Goal: Information Seeking & Learning: Learn about a topic

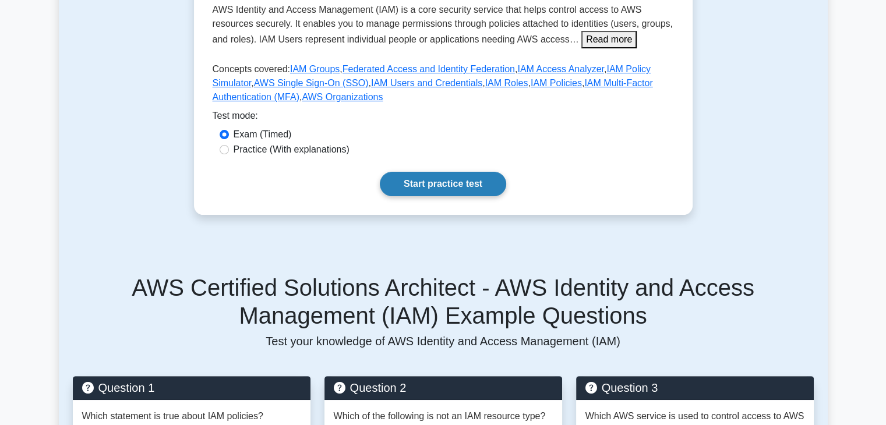
click at [427, 188] on link "Start practice test" at bounding box center [443, 184] width 126 height 24
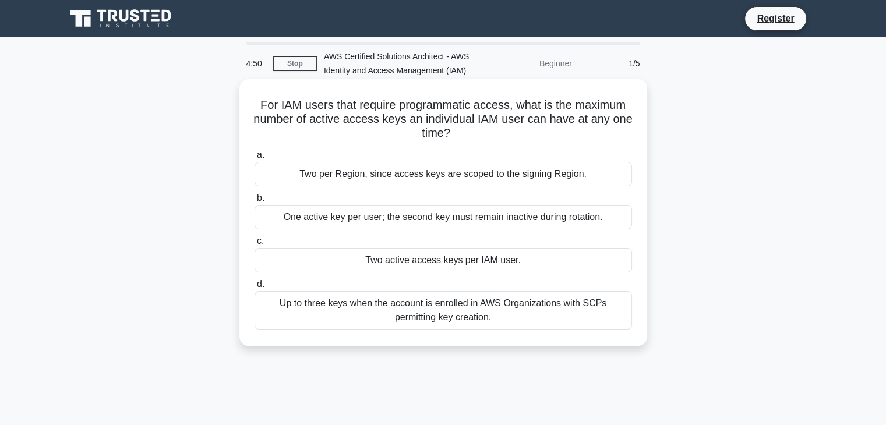
click at [455, 218] on div "One active key per user; the second key must remain inactive during rotation." at bounding box center [444, 217] width 378 height 24
click at [255, 202] on input "b. One active key per user; the second key must remain inactive during rotation." at bounding box center [255, 199] width 0 height 8
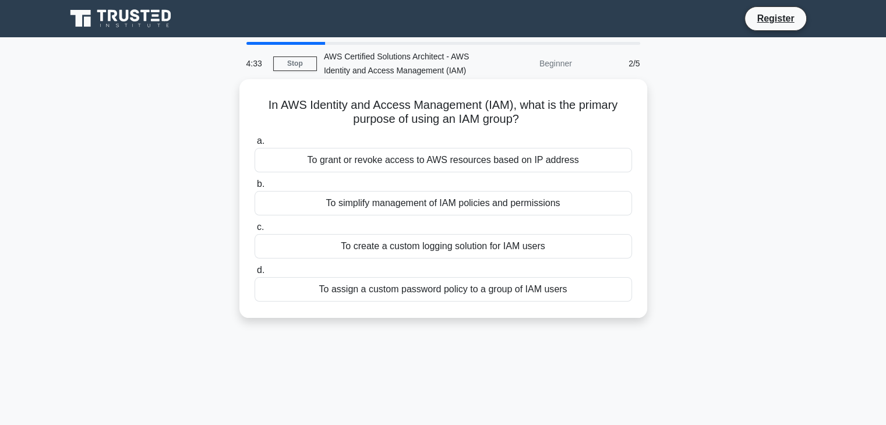
click at [580, 205] on div "To simplify management of IAM policies and permissions" at bounding box center [444, 203] width 378 height 24
click at [255, 188] on input "b. To simplify management of IAM policies and permissions" at bounding box center [255, 185] width 0 height 8
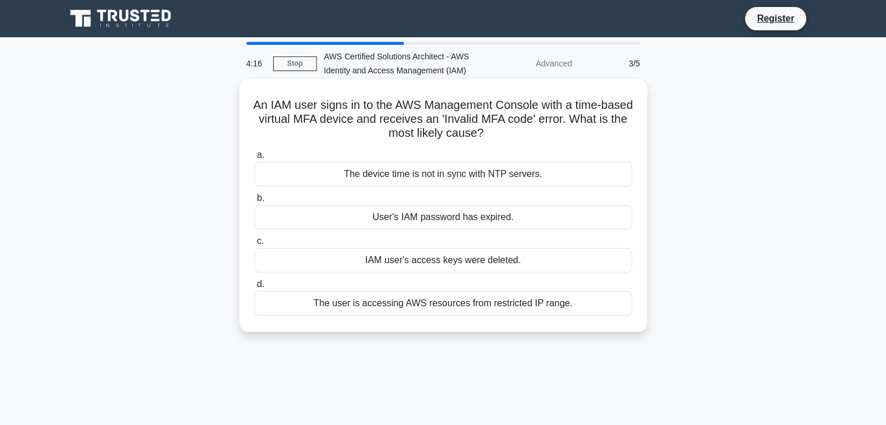
click at [575, 215] on div "User's IAM password has expired." at bounding box center [444, 217] width 378 height 24
click at [255, 202] on input "b. User's IAM password has expired." at bounding box center [255, 199] width 0 height 8
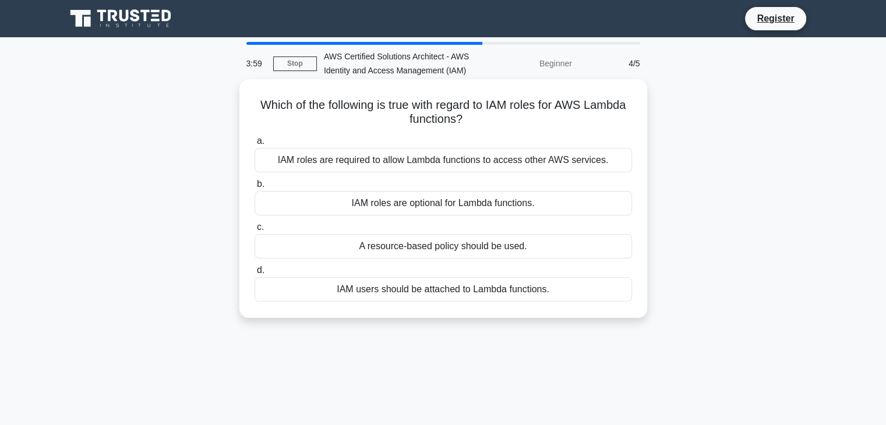
click at [520, 200] on div "IAM roles are optional for Lambda functions." at bounding box center [444, 203] width 378 height 24
click at [255, 188] on input "b. IAM roles are optional for Lambda functions." at bounding box center [255, 185] width 0 height 8
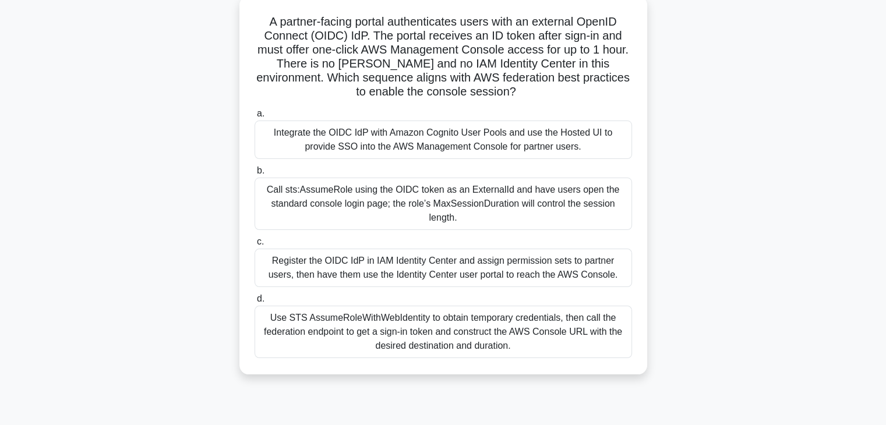
scroll to position [84, 0]
click at [499, 277] on div "Register the OIDC IdP in IAM Identity Center and assign permission sets to part…" at bounding box center [444, 267] width 378 height 38
click at [255, 245] on input "c. Register the OIDC IdP in IAM Identity Center and assign permission sets to p…" at bounding box center [255, 242] width 0 height 8
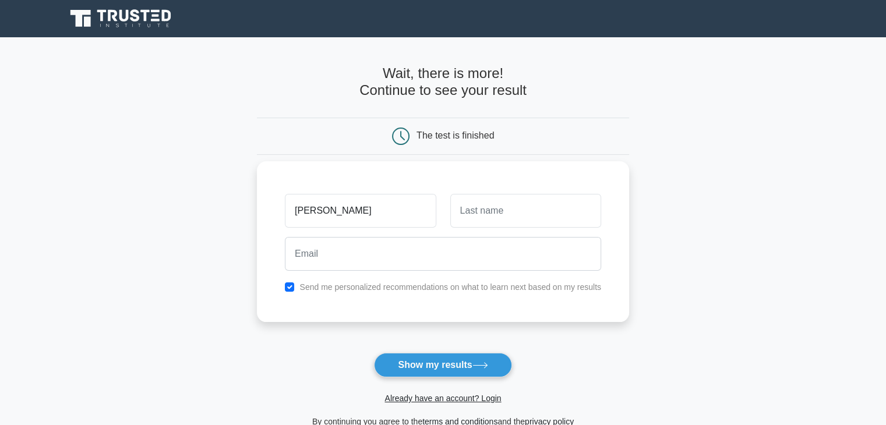
type input "[PERSON_NAME]"
click at [462, 209] on input "text" at bounding box center [525, 211] width 151 height 34
type input "[PERSON_NAME]"
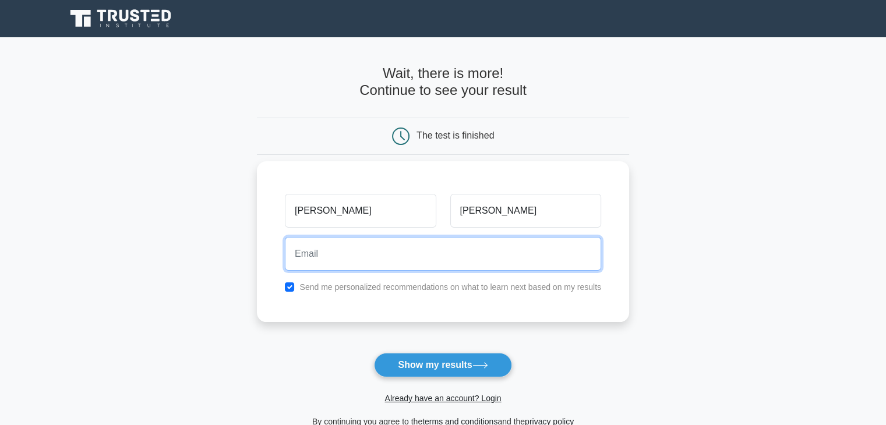
click at [428, 247] on input "email" at bounding box center [443, 254] width 316 height 34
type input "[EMAIL_ADDRESS][DOMAIN_NAME]"
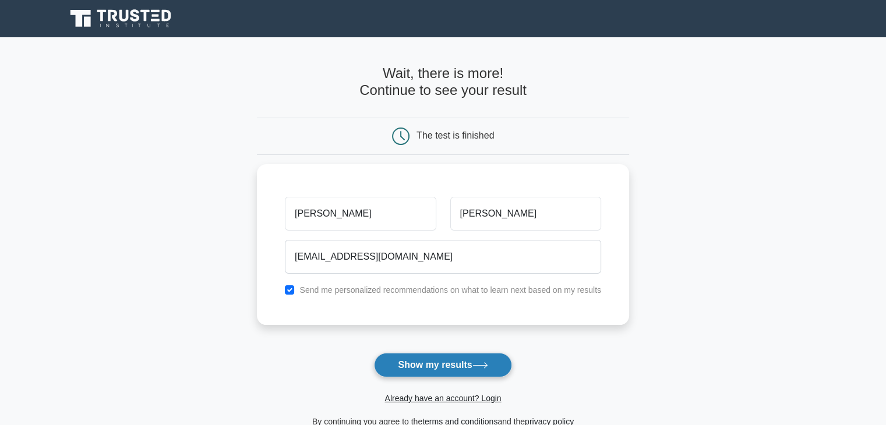
click at [442, 365] on button "Show my results" at bounding box center [443, 365] width 138 height 24
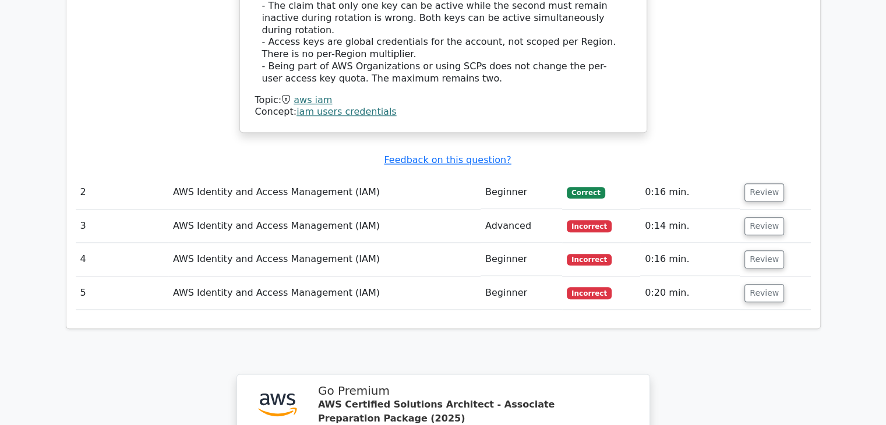
scroll to position [1328, 0]
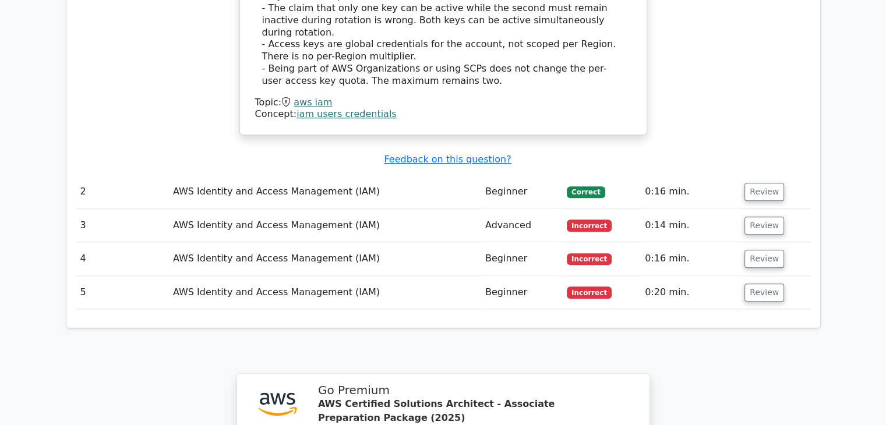
click at [587, 220] on span "Incorrect" at bounding box center [589, 226] width 45 height 12
click at [751, 217] on button "Review" at bounding box center [765, 226] width 40 height 18
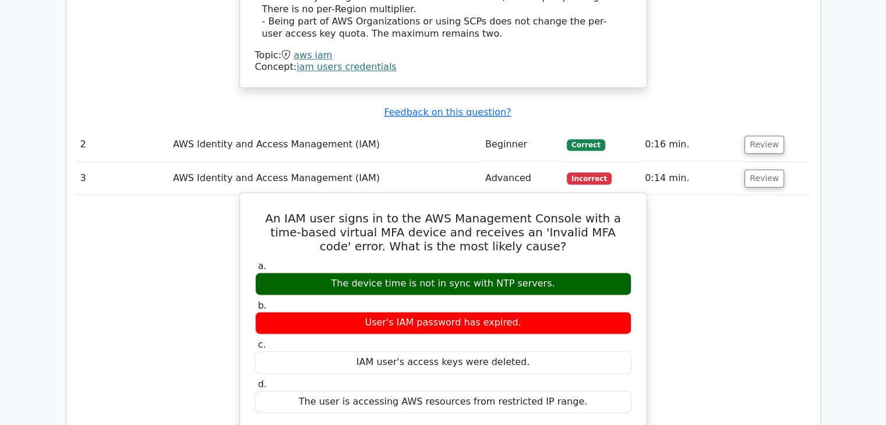
scroll to position [1377, 0]
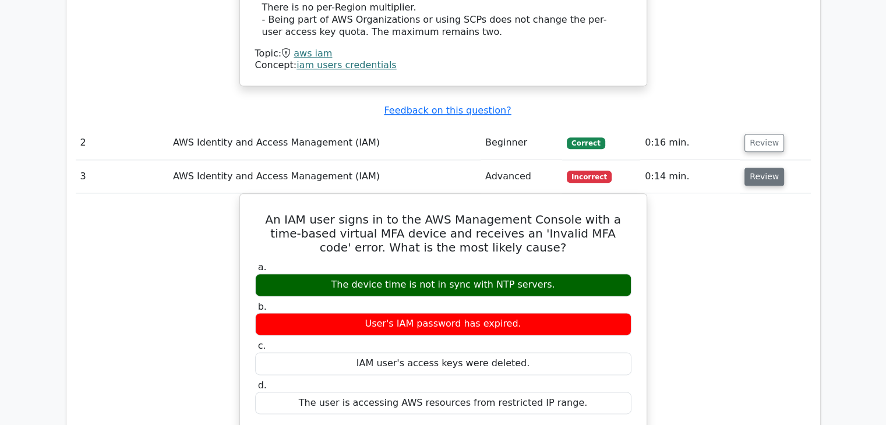
click at [762, 168] on button "Review" at bounding box center [765, 177] width 40 height 18
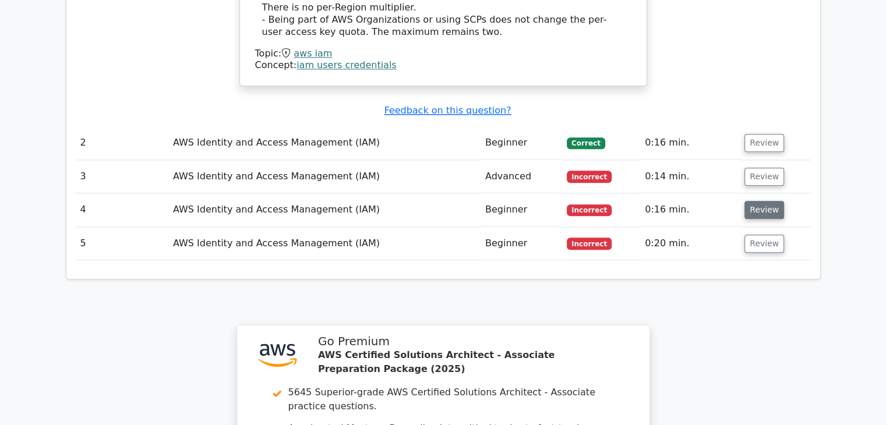
click at [756, 201] on button "Review" at bounding box center [765, 210] width 40 height 18
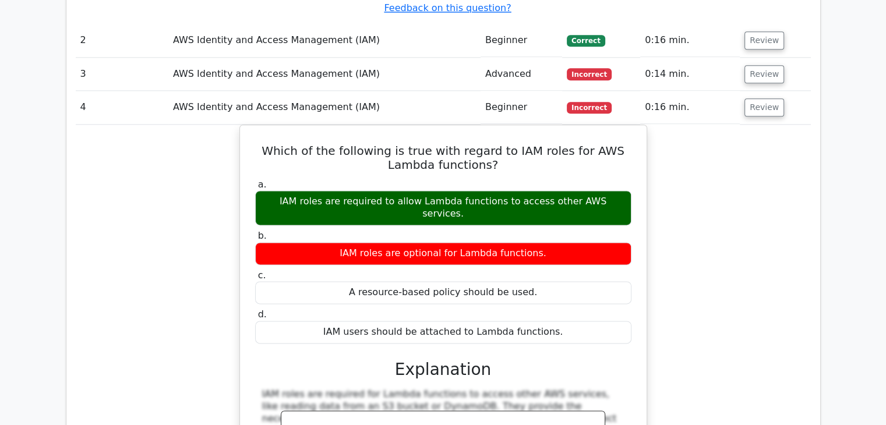
scroll to position [1484, 0]
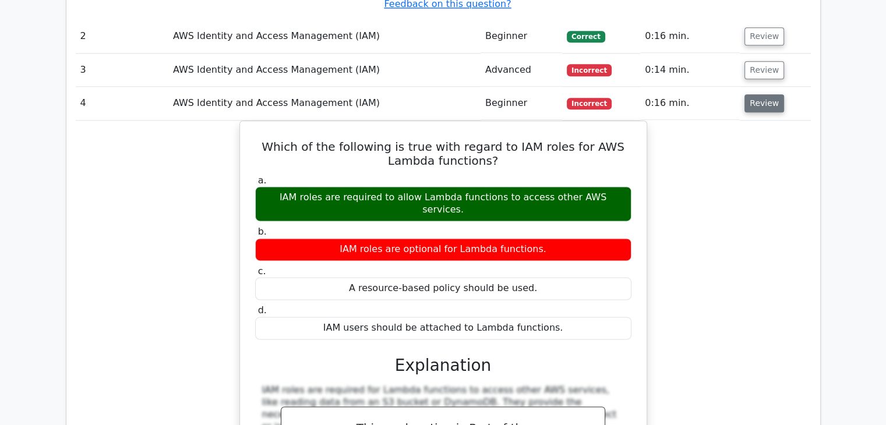
click at [768, 94] on button "Review" at bounding box center [765, 103] width 40 height 18
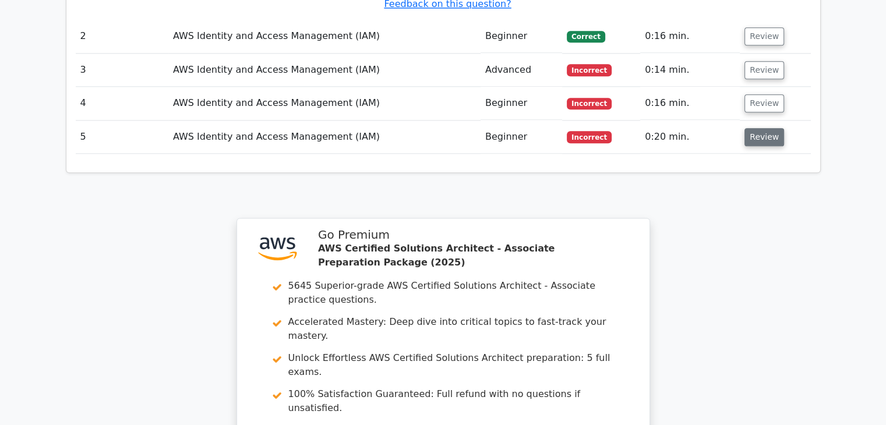
click at [763, 128] on button "Review" at bounding box center [765, 137] width 40 height 18
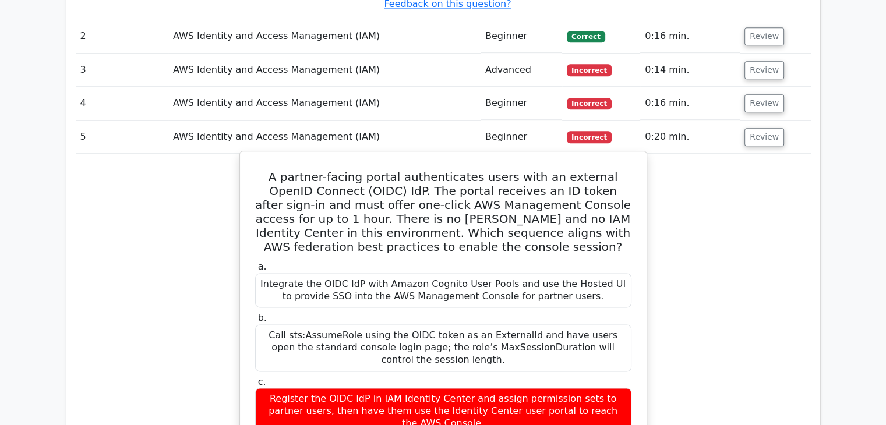
scroll to position [1571, 0]
